Goal: Task Accomplishment & Management: Manage account settings

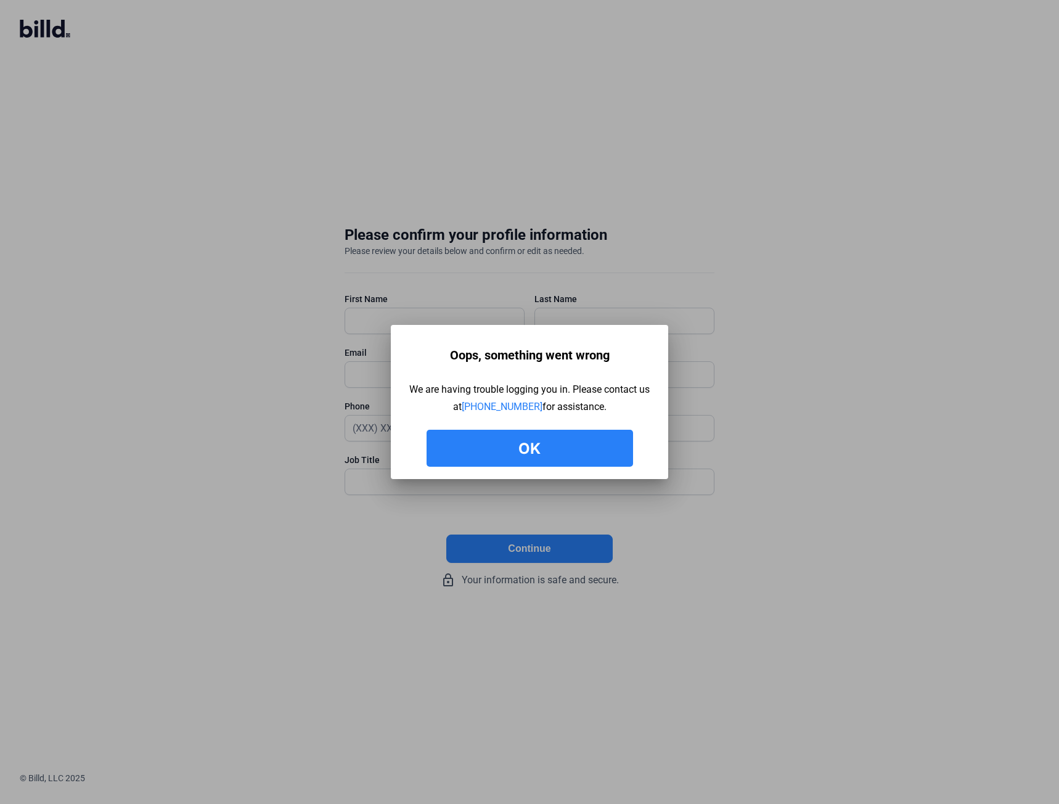
drag, startPoint x: 0, startPoint y: 0, endPoint x: 522, endPoint y: 445, distance: 686.0
click at [522, 445] on button "Ok" at bounding box center [530, 448] width 207 height 37
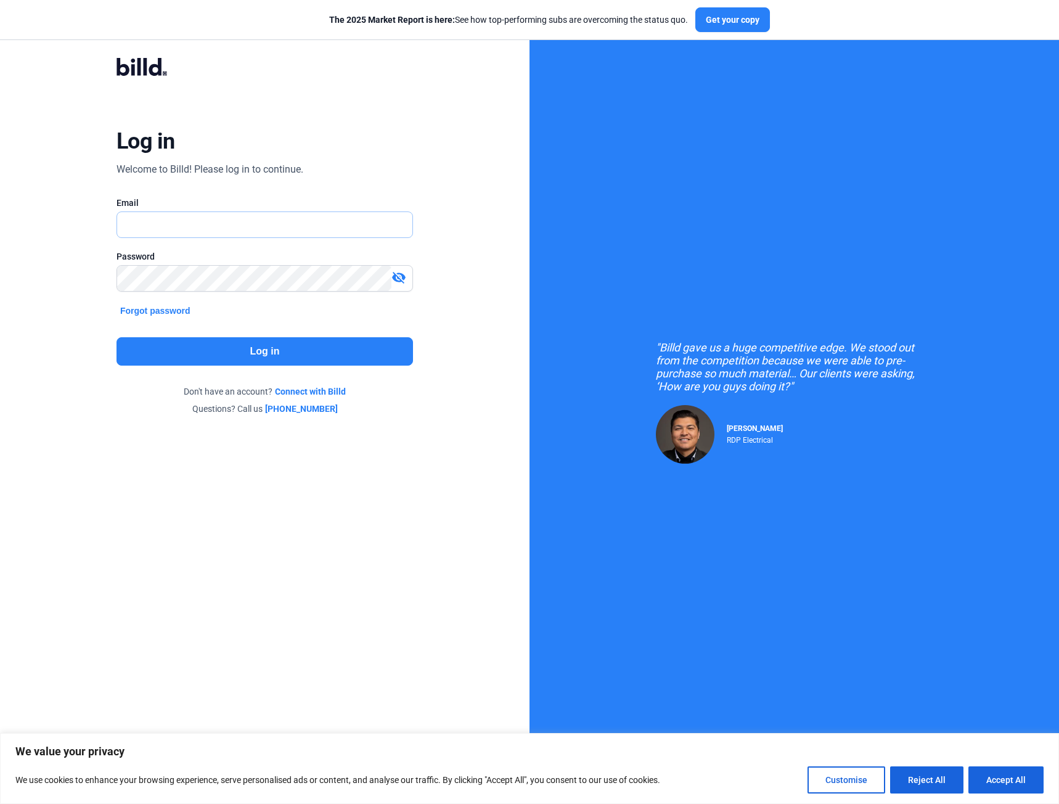
click at [270, 234] on input "text" at bounding box center [258, 224] width 282 height 25
type input "cperrus@pcgincorp.com"
click at [298, 352] on button "Log in" at bounding box center [265, 351] width 297 height 28
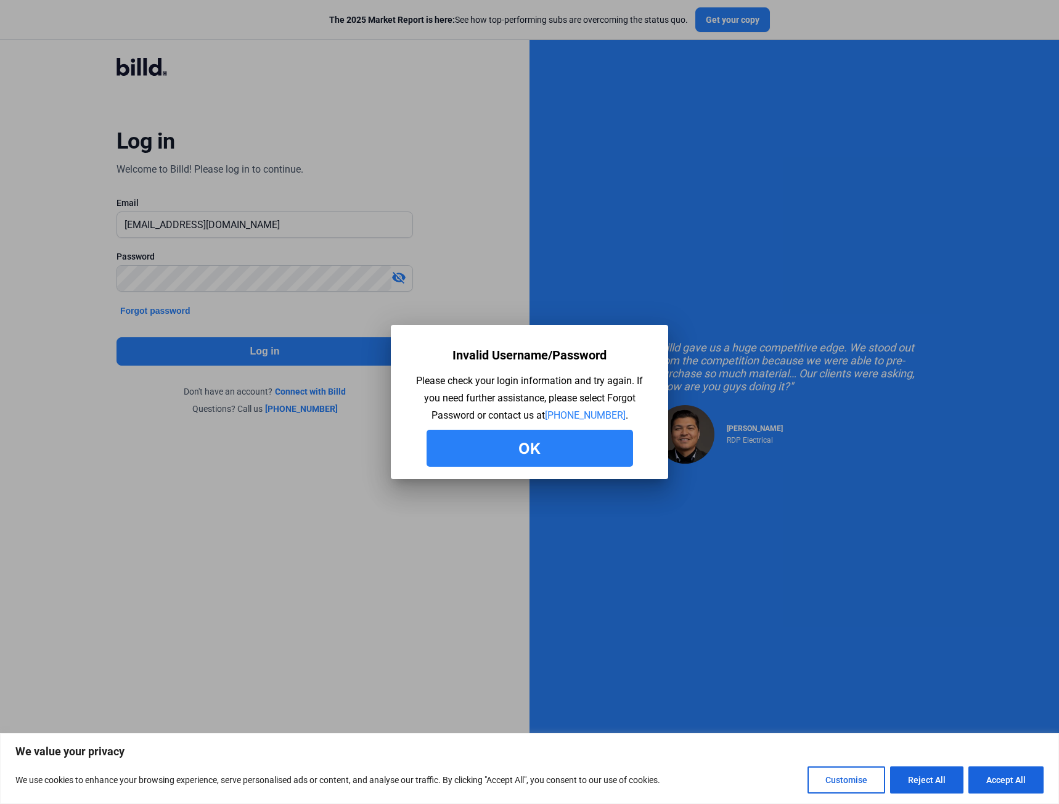
drag, startPoint x: 995, startPoint y: 780, endPoint x: 893, endPoint y: 701, distance: 129.3
click at [995, 780] on button "Accept All" at bounding box center [1006, 780] width 75 height 27
checkbox input "true"
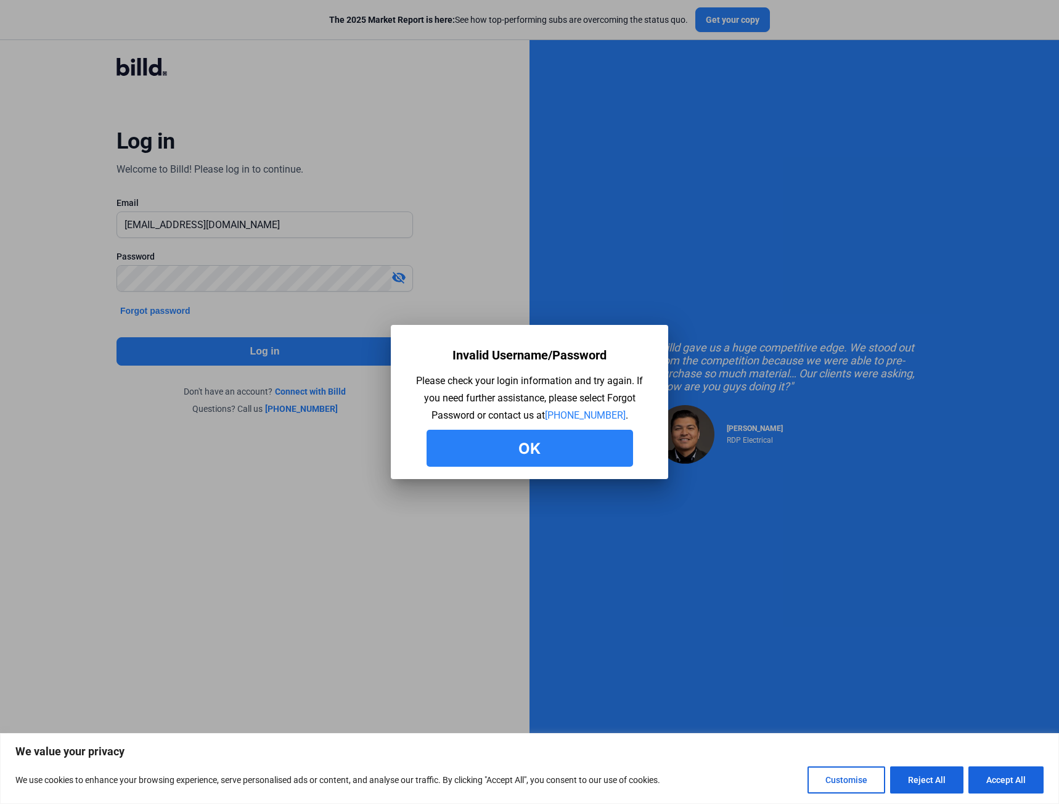
checkbox input "true"
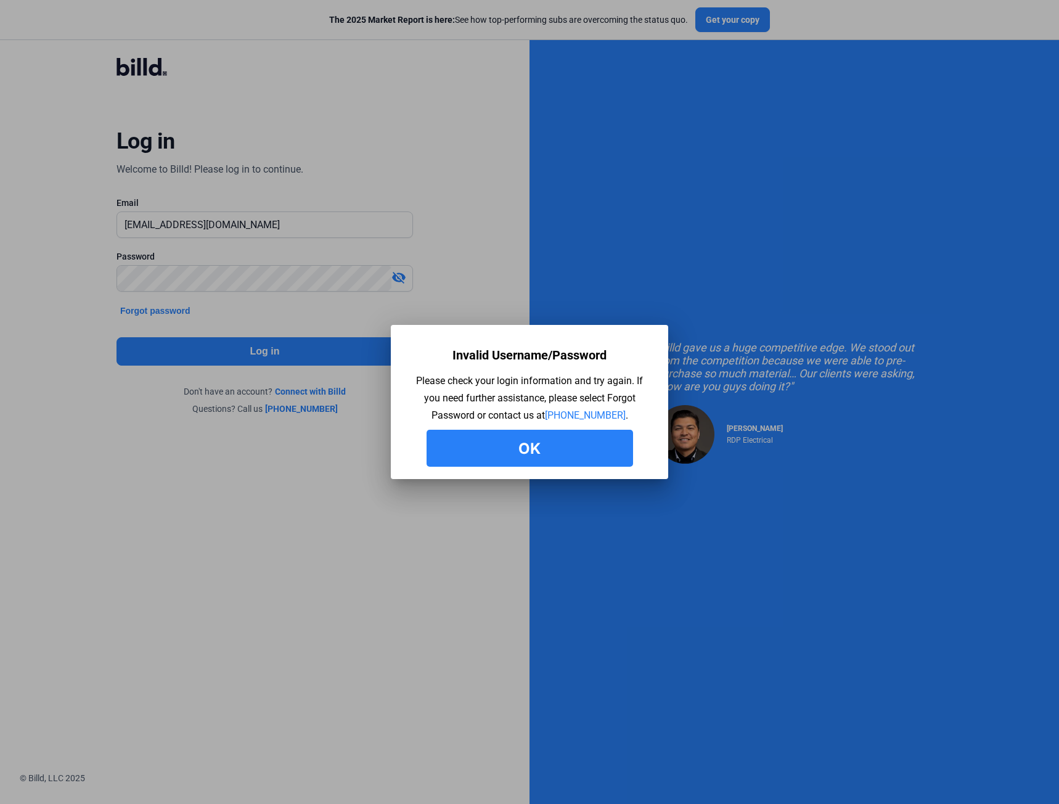
click at [551, 456] on button "Ok" at bounding box center [530, 448] width 207 height 37
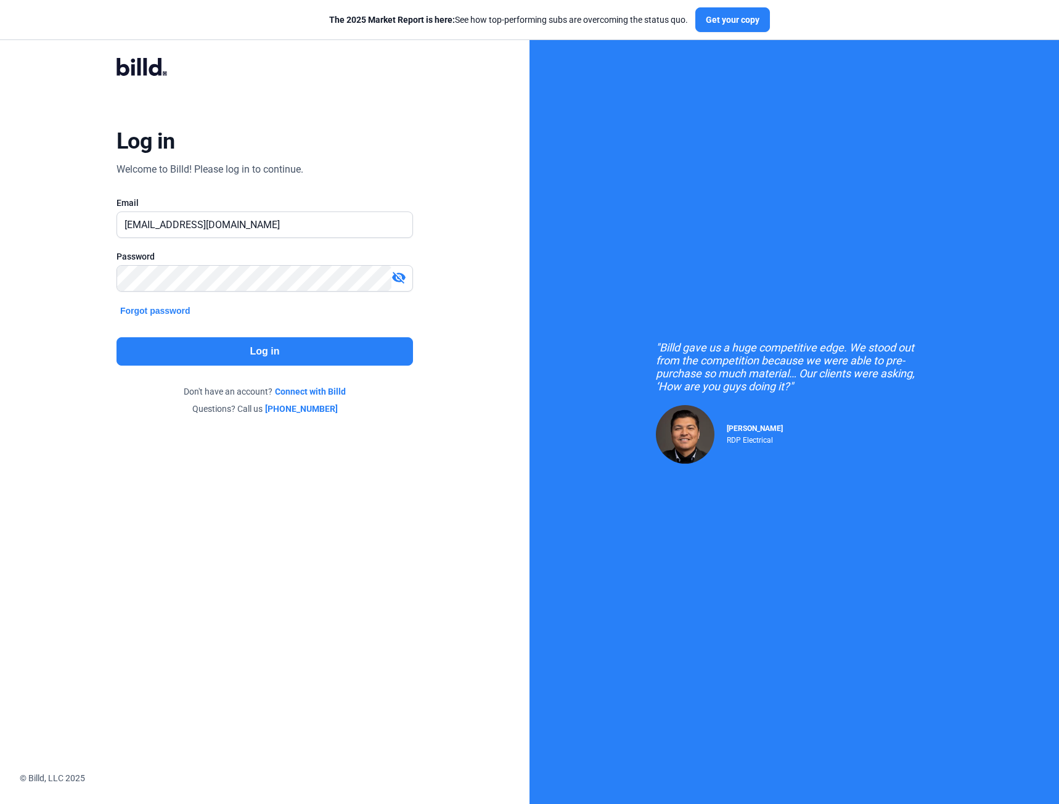
click at [399, 276] on mat-icon "visibility_off" at bounding box center [399, 277] width 15 height 15
click at [260, 347] on button "Log in" at bounding box center [265, 351] width 297 height 28
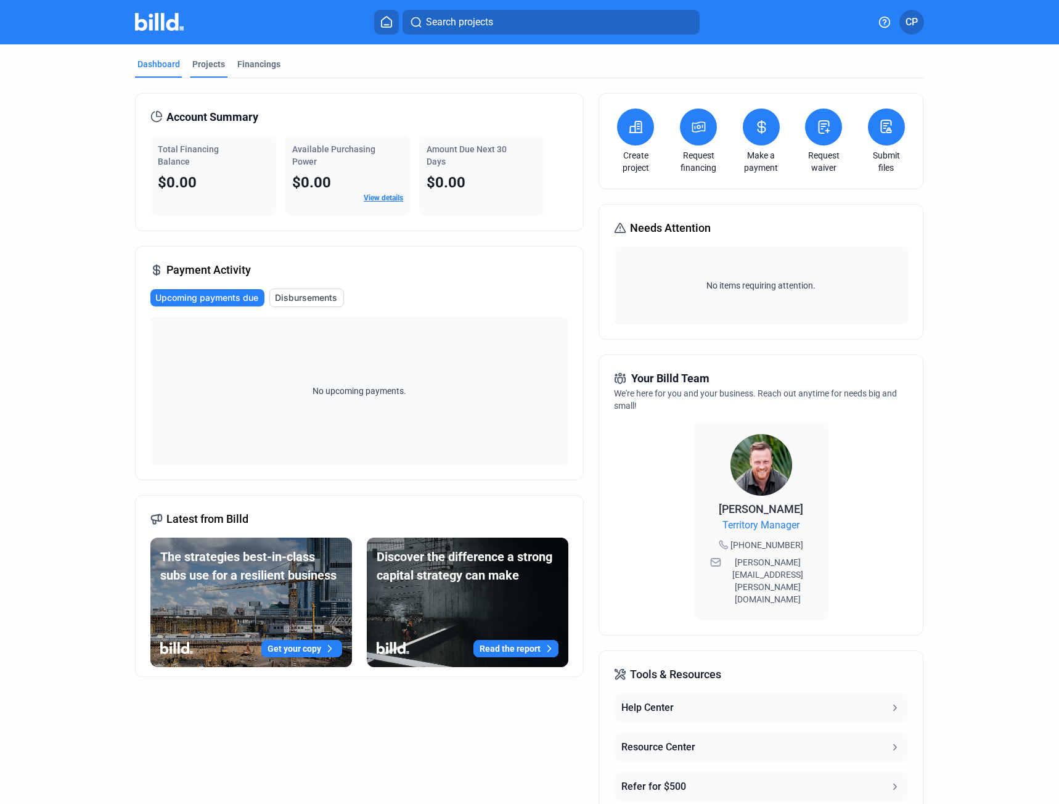
click at [209, 70] on div "Projects" at bounding box center [209, 68] width 38 height 20
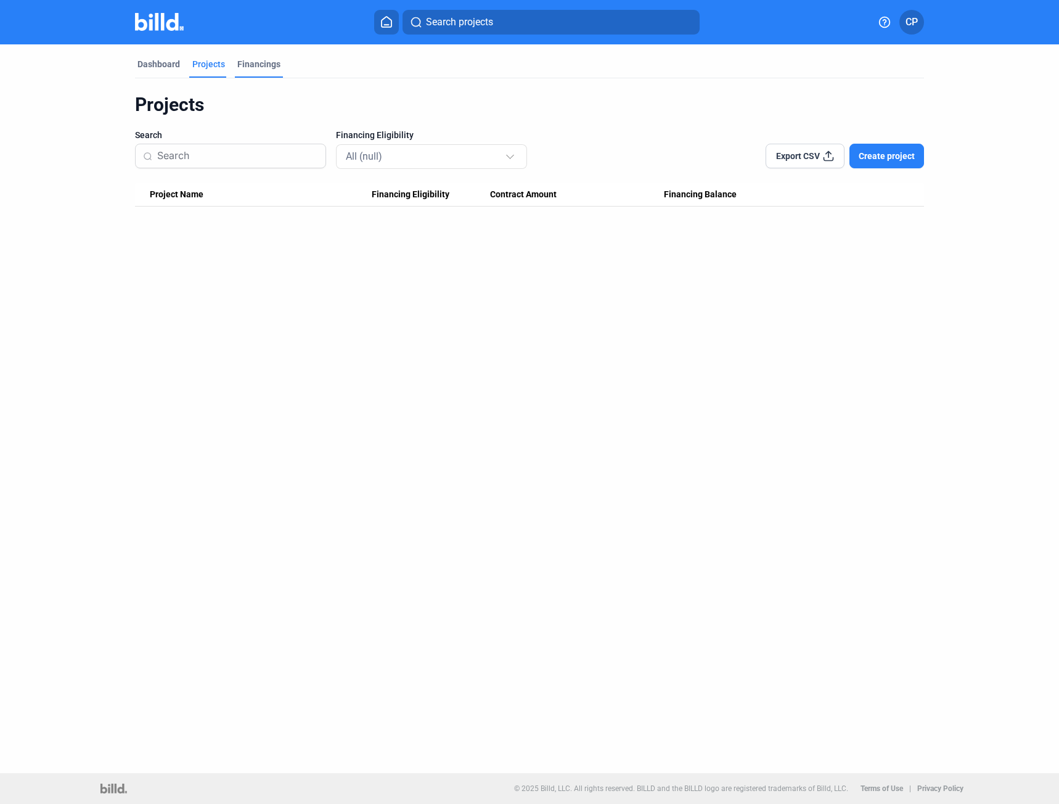
click at [268, 64] on div "Financings" at bounding box center [258, 64] width 43 height 12
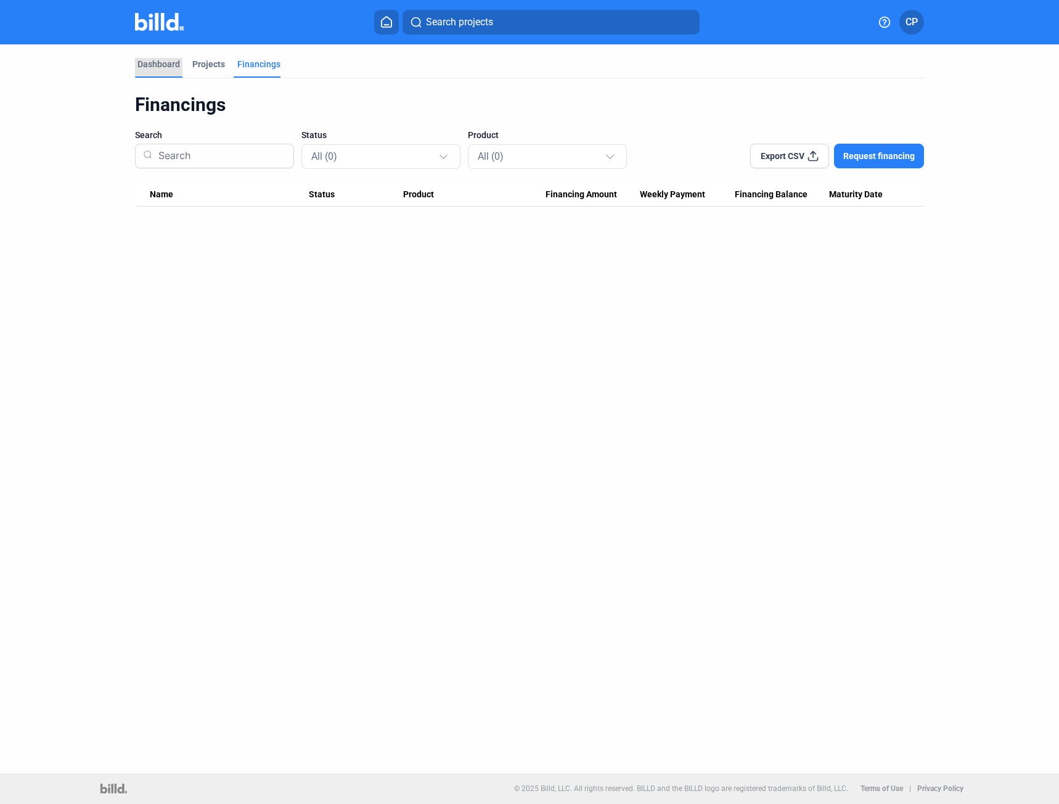
click at [163, 65] on div "Dashboard" at bounding box center [159, 64] width 43 height 12
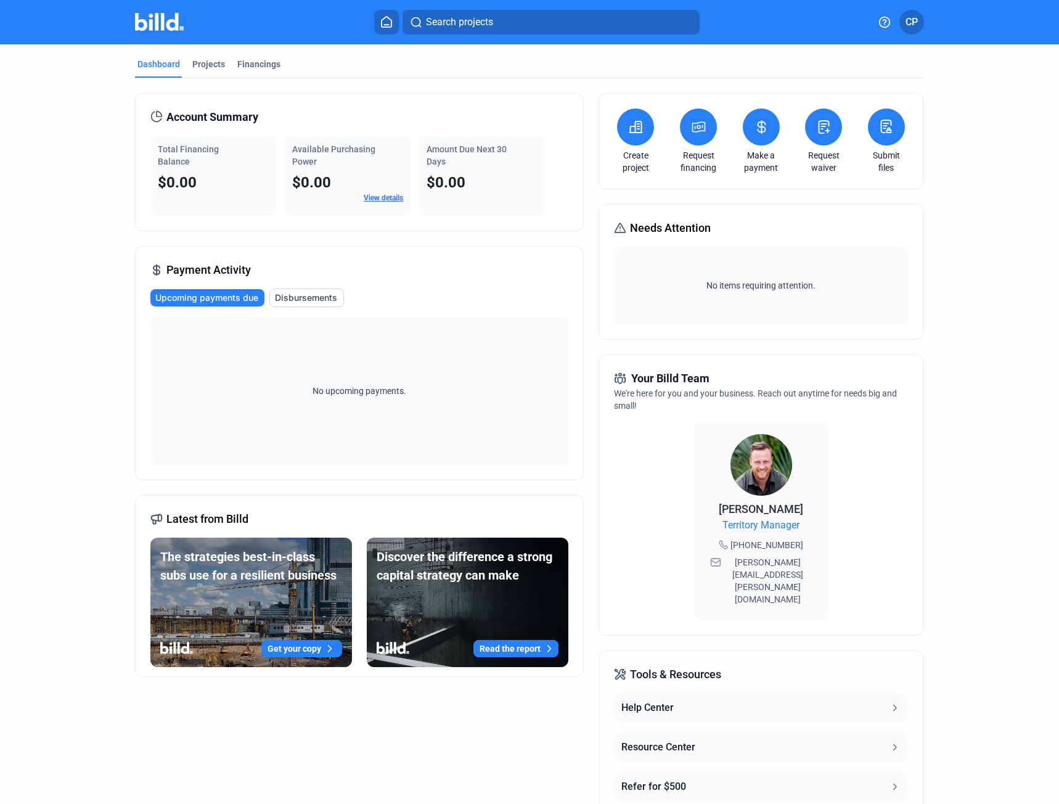
click at [915, 22] on span "CP" at bounding box center [912, 22] width 12 height 15
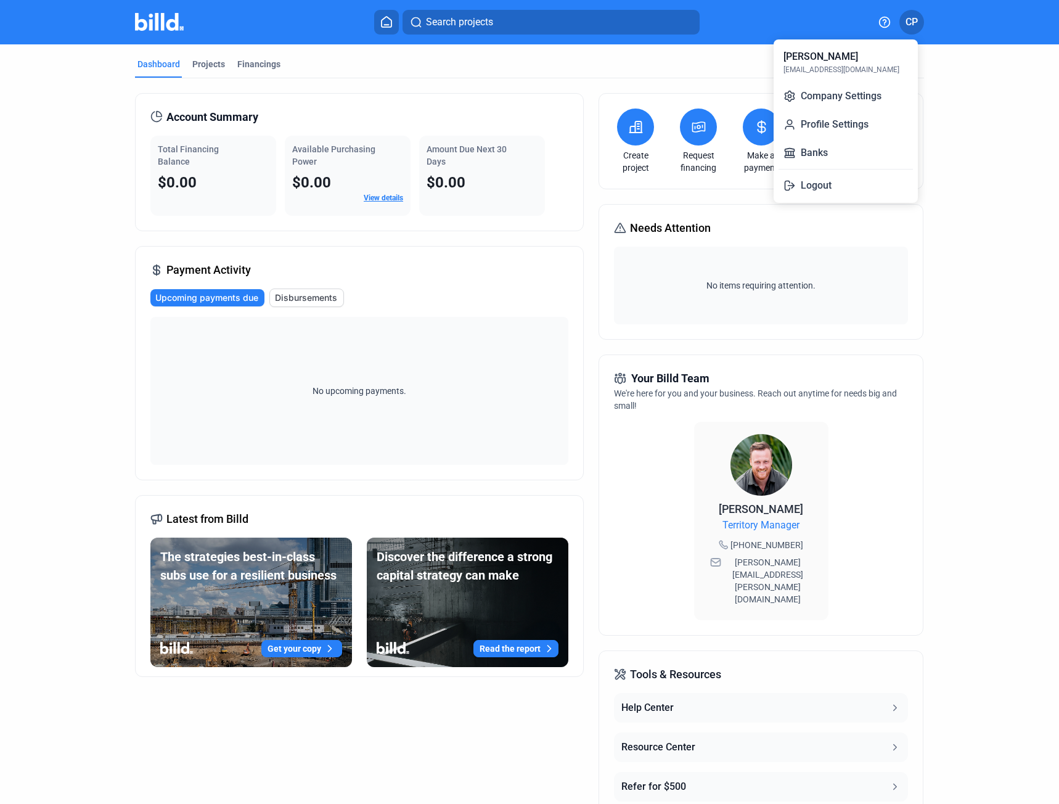
click at [376, 197] on div at bounding box center [529, 402] width 1059 height 804
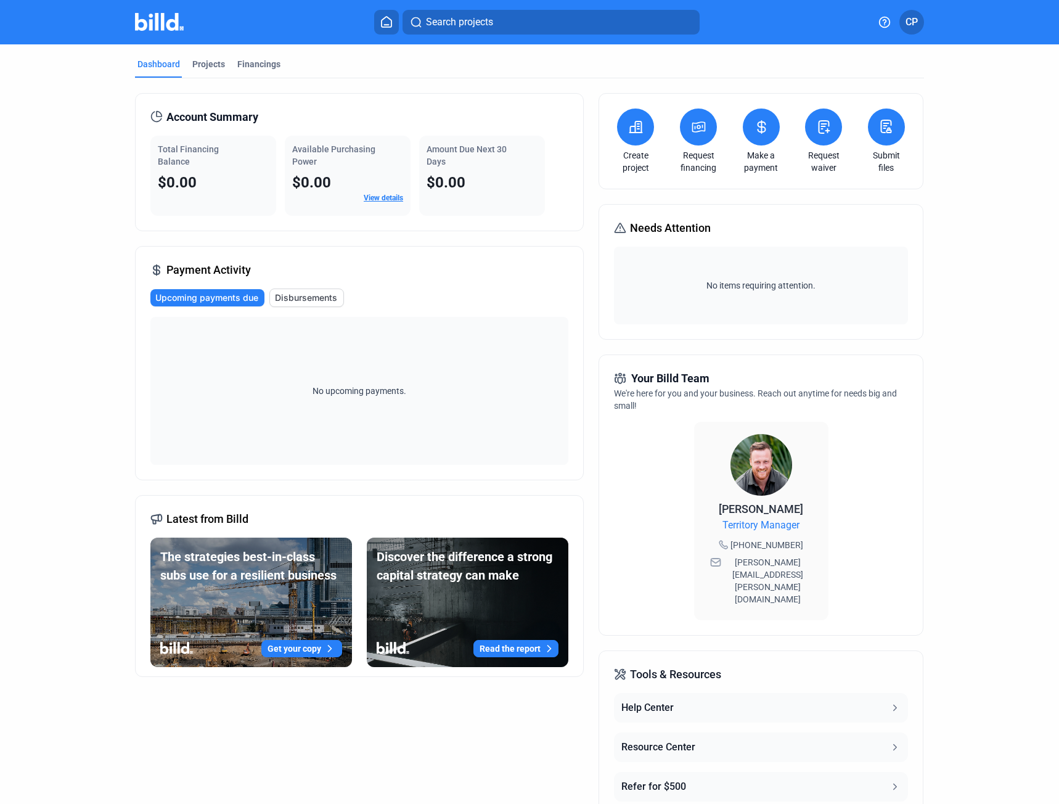
click at [376, 197] on link "View details" at bounding box center [383, 198] width 39 height 9
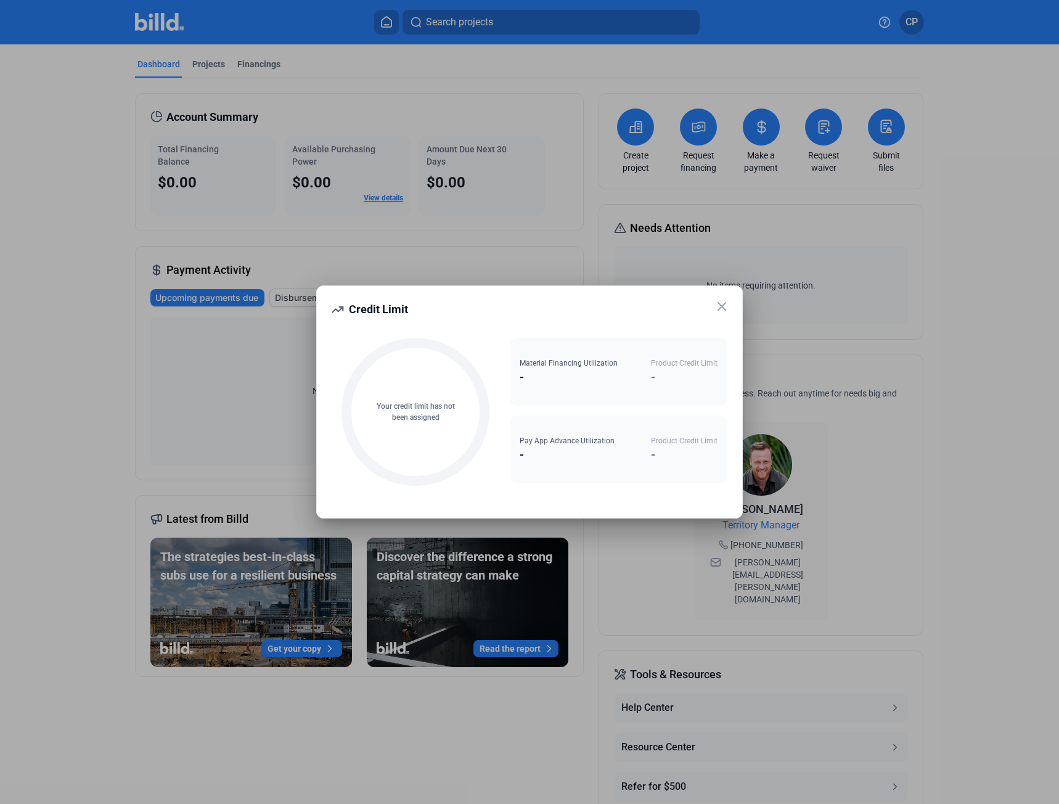
drag, startPoint x: 721, startPoint y: 308, endPoint x: 717, endPoint y: 295, distance: 13.1
click at [721, 308] on icon at bounding box center [721, 306] width 7 height 7
